Goal: Transaction & Acquisition: Purchase product/service

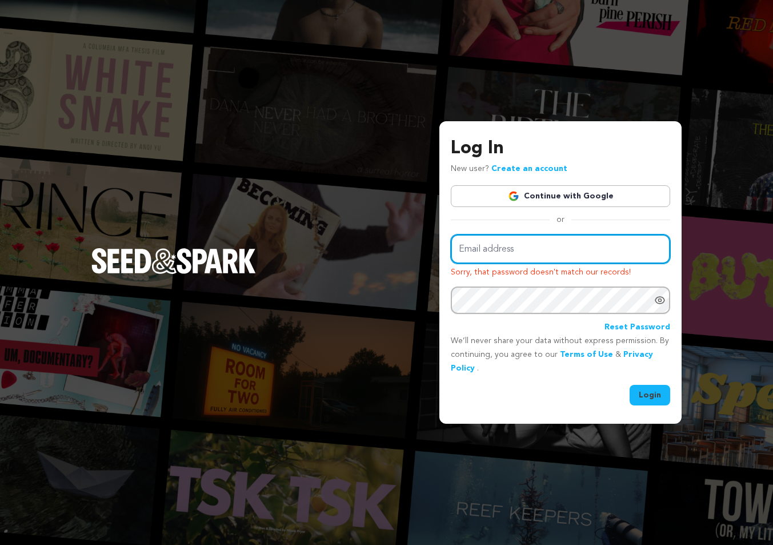
type input "[EMAIL_ADDRESS][DOMAIN_NAME]"
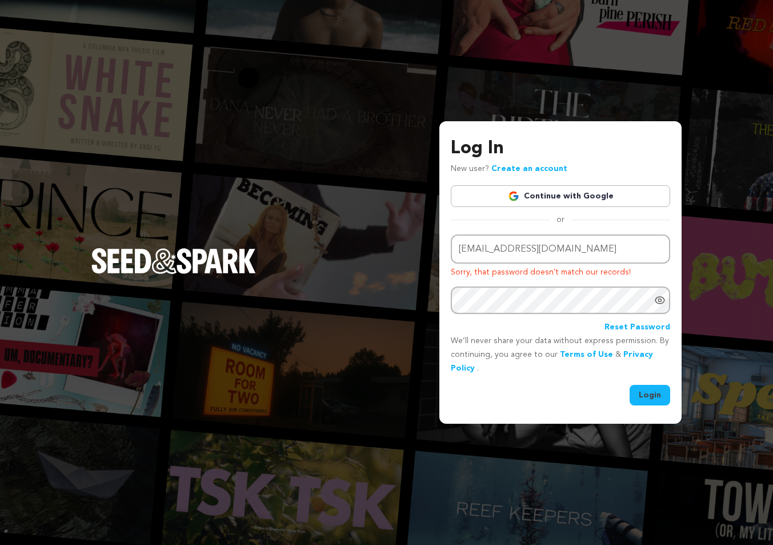
drag, startPoint x: 656, startPoint y: 395, endPoint x: 662, endPoint y: 398, distance: 6.7
click at [660, 398] on button "Login" at bounding box center [650, 395] width 41 height 21
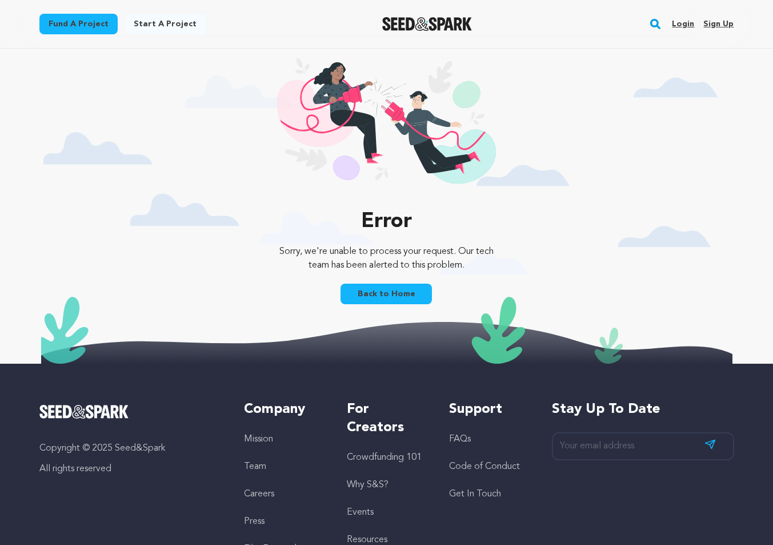
click at [685, 23] on link "Login" at bounding box center [683, 24] width 22 height 18
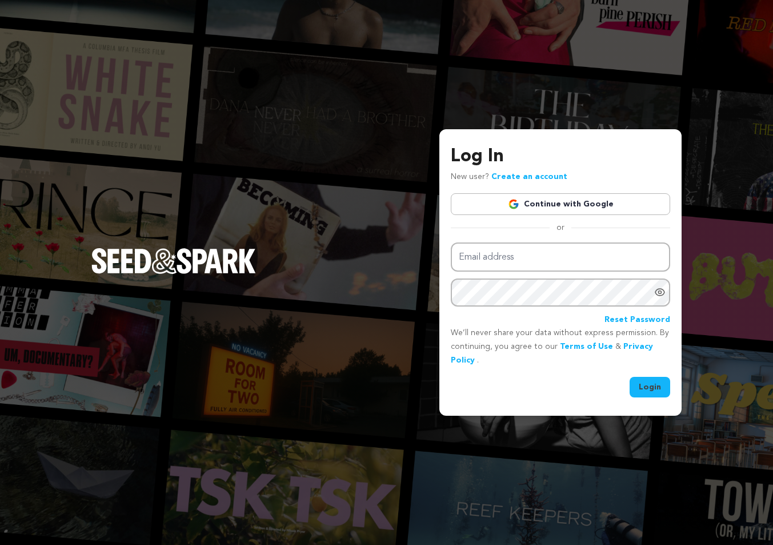
type input "bethamballet@gmail.com"
click at [646, 386] on button "Login" at bounding box center [650, 387] width 41 height 21
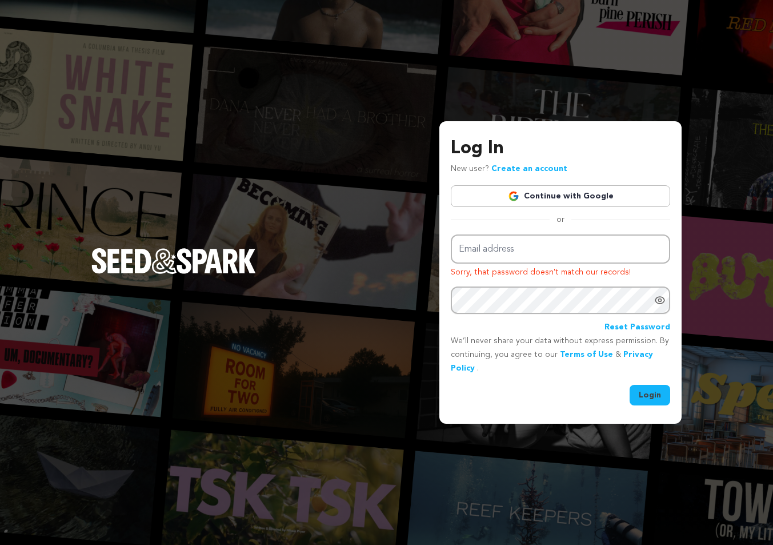
type input "[EMAIL_ADDRESS][DOMAIN_NAME]"
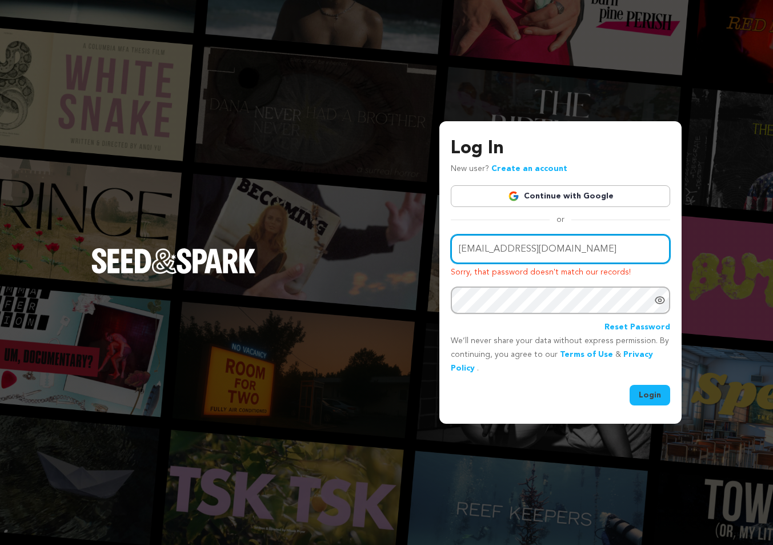
click at [558, 250] on input "[EMAIL_ADDRESS][DOMAIN_NAME]" at bounding box center [560, 248] width 219 height 29
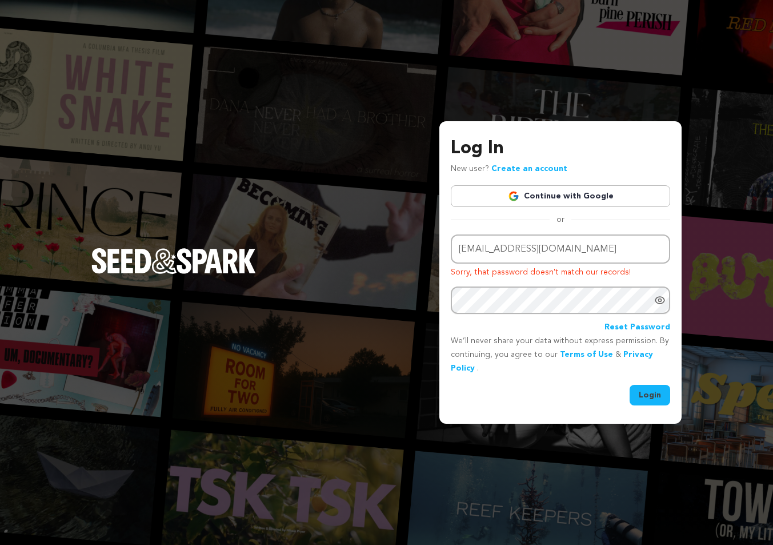
click at [649, 399] on button "Login" at bounding box center [650, 395] width 41 height 21
type input "[EMAIL_ADDRESS][DOMAIN_NAME]"
click at [648, 399] on button "Login" at bounding box center [650, 395] width 41 height 21
type input "[EMAIL_ADDRESS][DOMAIN_NAME]"
click at [592, 196] on link "Continue with Google" at bounding box center [560, 196] width 219 height 22
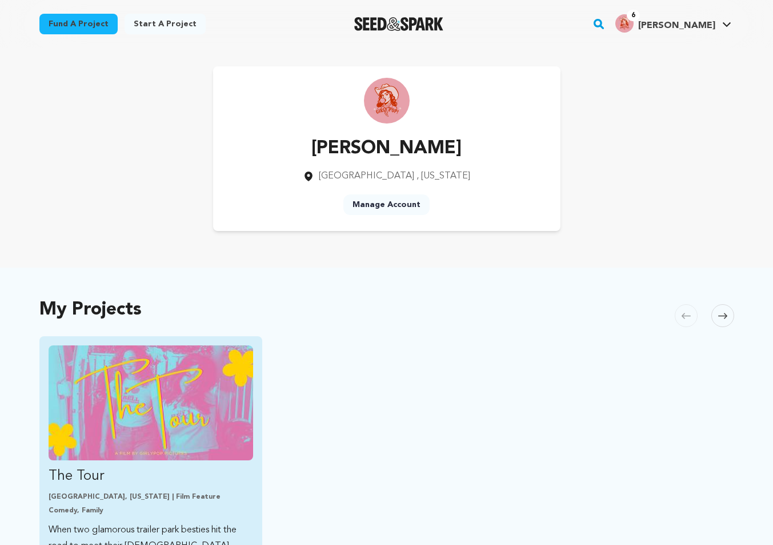
click at [188, 403] on img "Fund The Tour" at bounding box center [151, 402] width 205 height 115
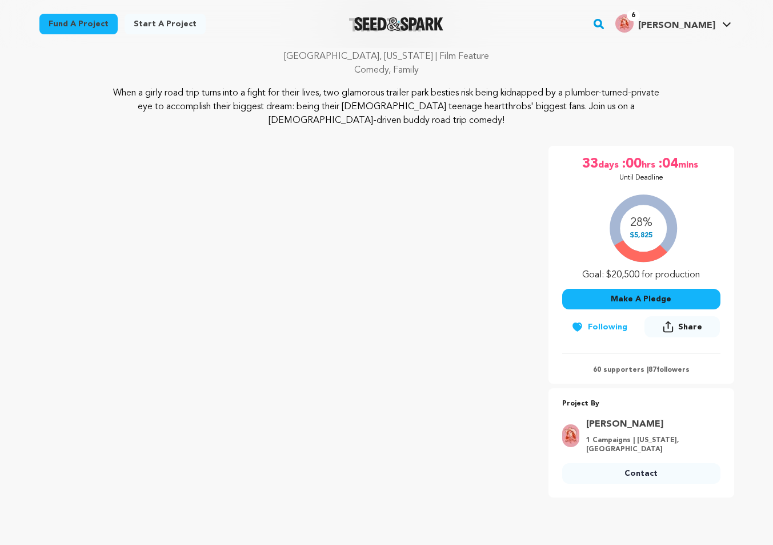
scroll to position [95, 0]
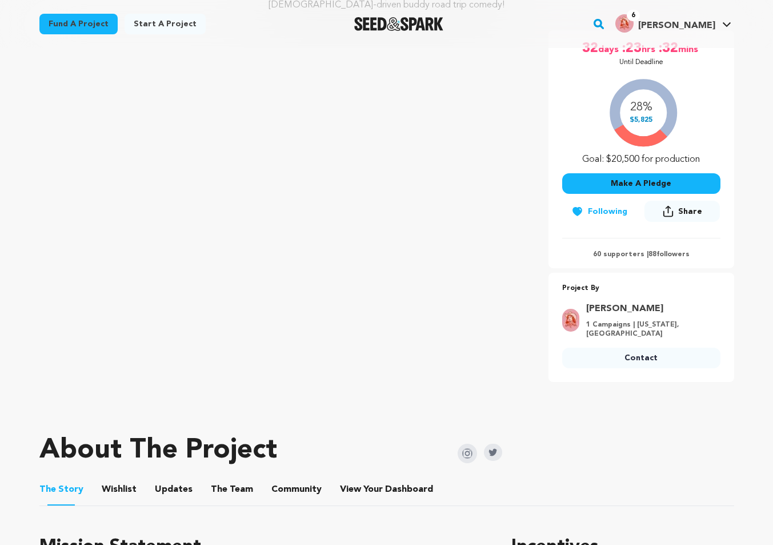
scroll to position [187, 0]
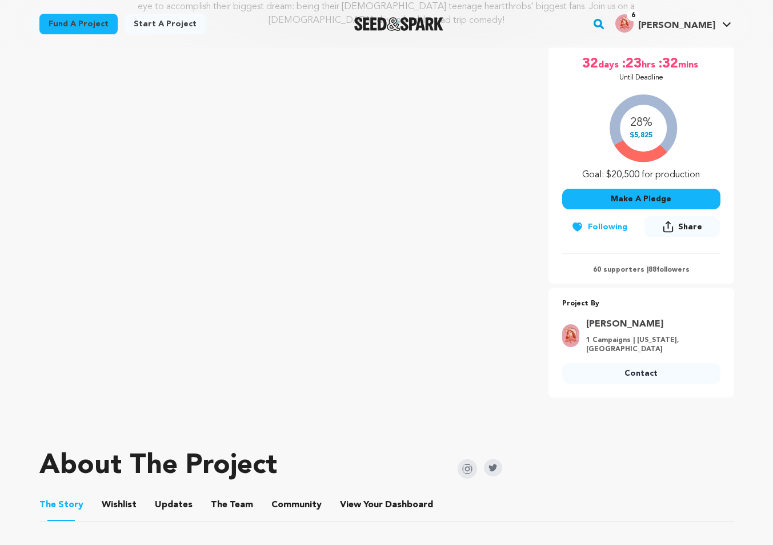
click at [668, 272] on p "60 supporters | 88 followers" at bounding box center [641, 269] width 158 height 9
click at [668, 271] on p "60 supporters | 88 followers" at bounding box center [641, 269] width 158 height 9
click at [649, 269] on span "88" at bounding box center [653, 269] width 8 height 7
drag, startPoint x: 688, startPoint y: 270, endPoint x: 648, endPoint y: 270, distance: 39.4
click at [648, 270] on p "60 supporters | 88 followers" at bounding box center [641, 269] width 158 height 9
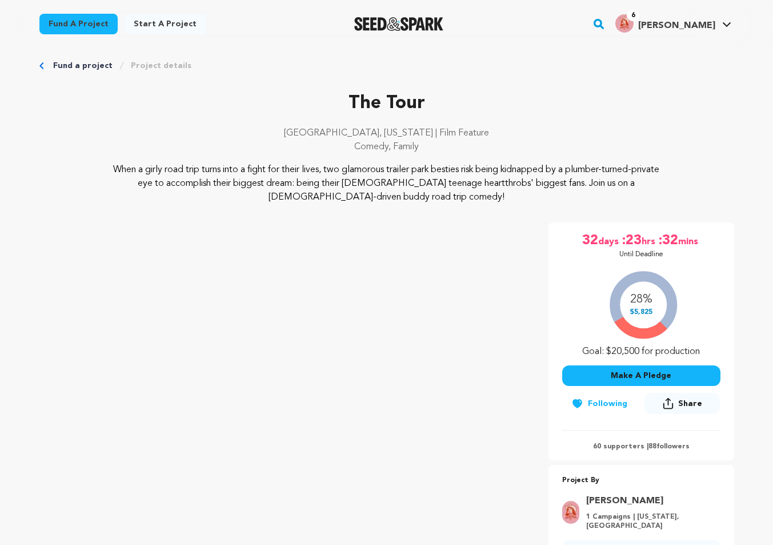
scroll to position [0, 0]
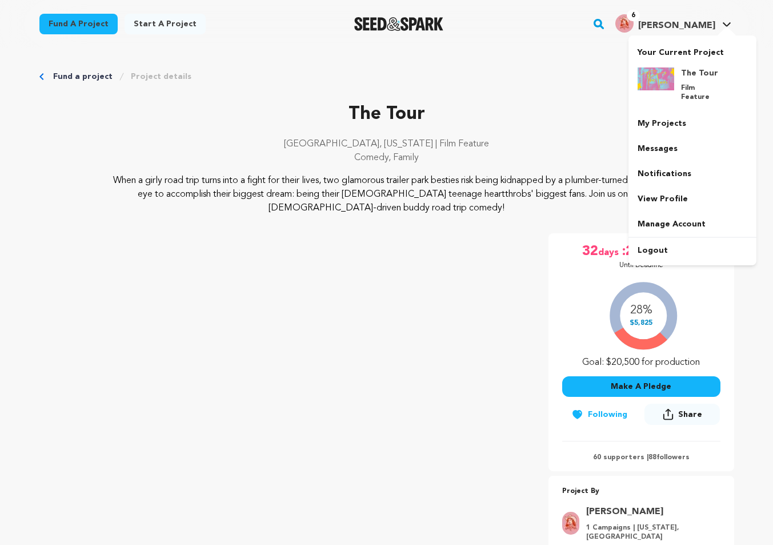
click at [634, 27] on img "Jaclyn B.'s Profile" at bounding box center [625, 23] width 18 height 18
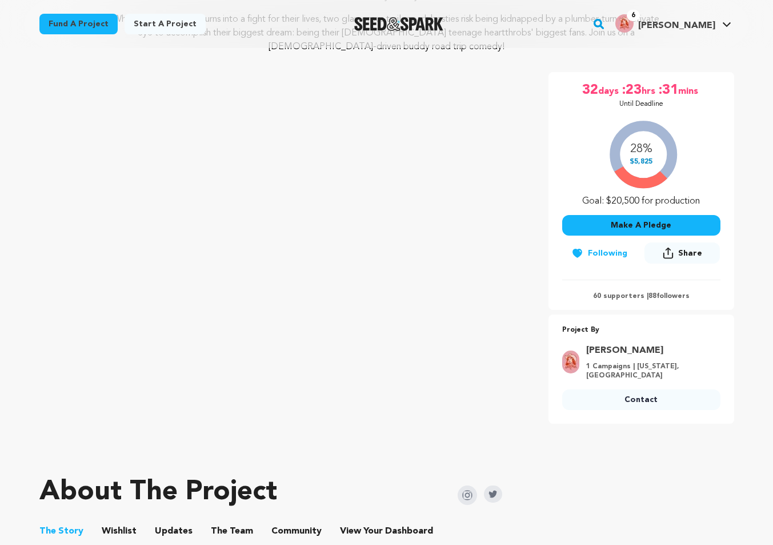
scroll to position [167, 0]
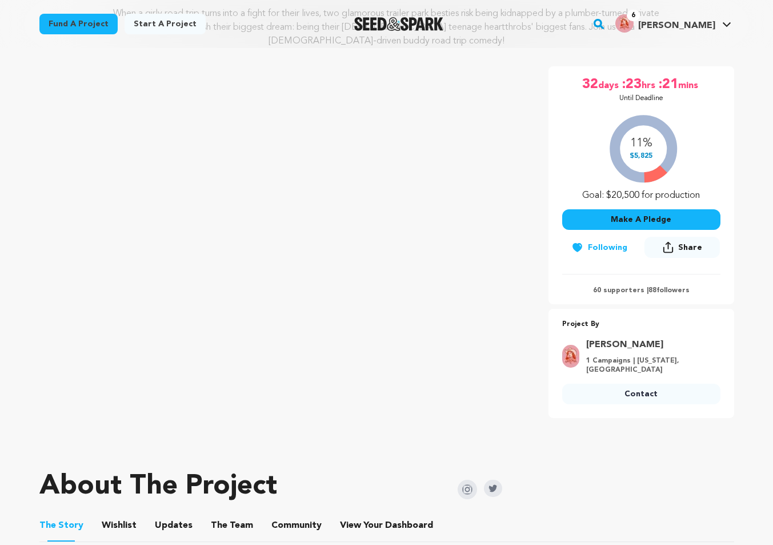
scroll to position [166, 0]
